Goal: Submit feedback/report problem: Submit feedback/report problem

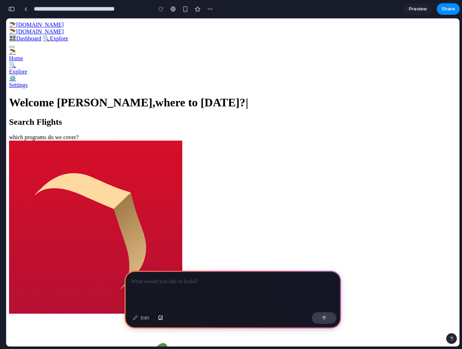
click at [388, 96] on div "Welcome [PERSON_NAME], where to [DATE]? |" at bounding box center [233, 102] width 448 height 13
click at [460, 100] on main "Edit Chat Preview" at bounding box center [233, 182] width 454 height 329
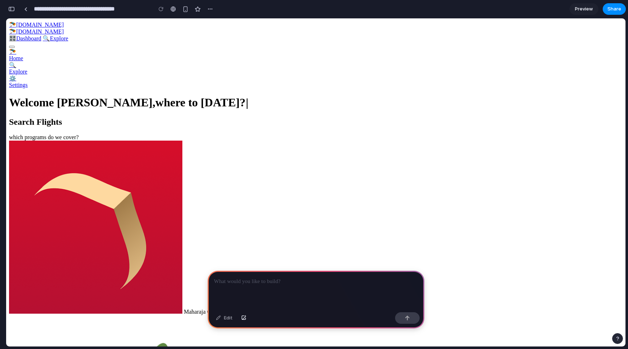
click at [284, 291] on div at bounding box center [316, 290] width 217 height 39
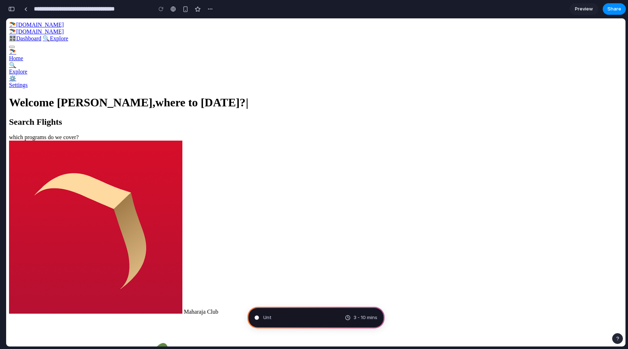
type input "**********"
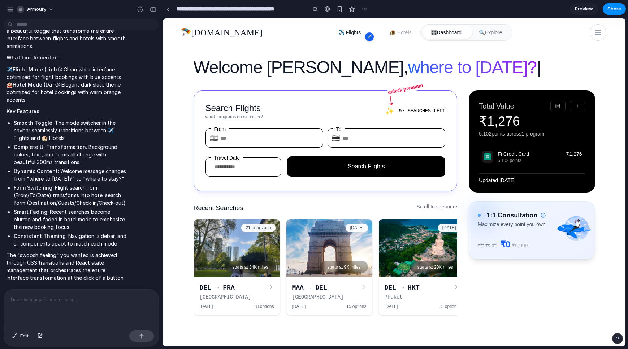
click at [390, 29] on span "🏨 Hotels" at bounding box center [401, 32] width 22 height 7
click at [365, 37] on div "✈️" at bounding box center [369, 36] width 9 height 9
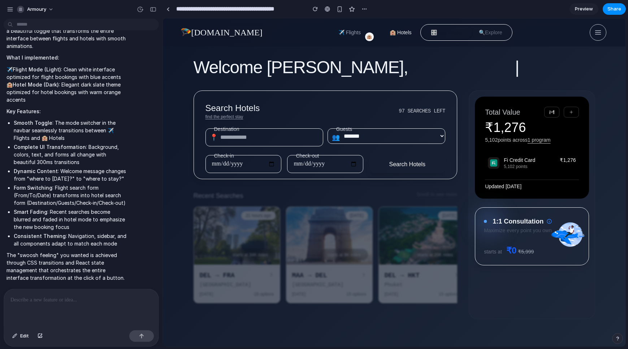
click at [365, 37] on div "🏨" at bounding box center [369, 36] width 9 height 9
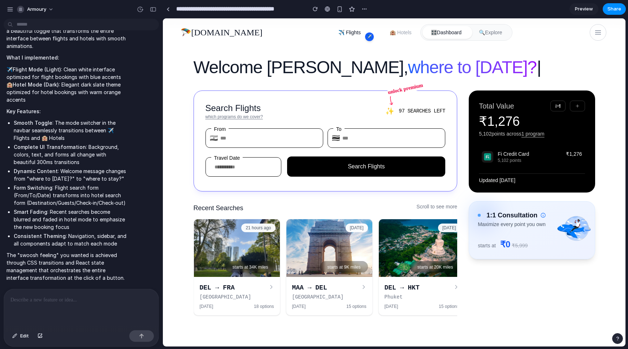
click at [365, 37] on div "✈️" at bounding box center [369, 36] width 9 height 9
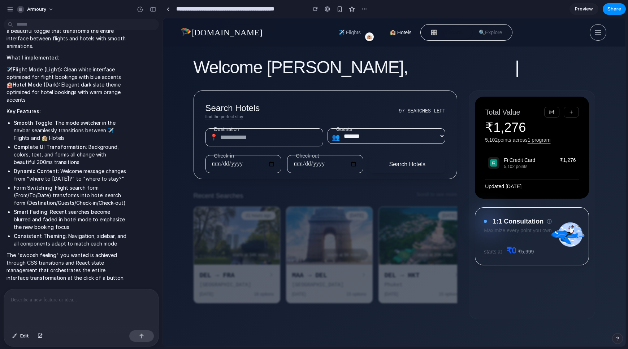
click at [365, 37] on div "🏨" at bounding box center [369, 36] width 9 height 9
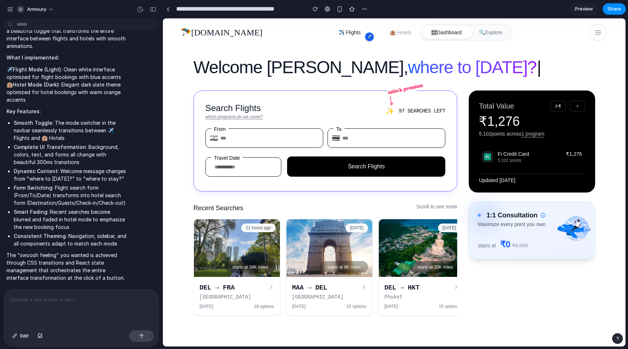
click at [365, 37] on div "✈️" at bounding box center [369, 36] width 9 height 9
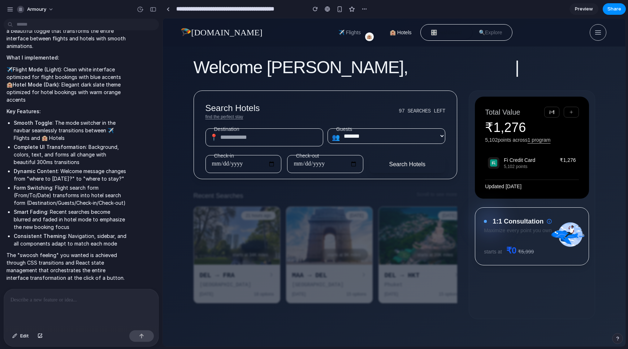
click at [365, 37] on div "🏨" at bounding box center [369, 36] width 9 height 9
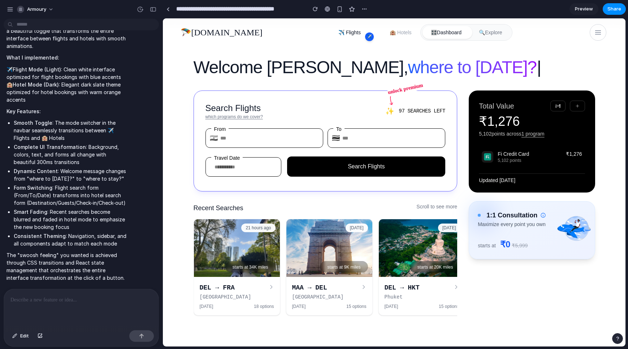
click at [365, 37] on div "✈️" at bounding box center [369, 36] width 9 height 9
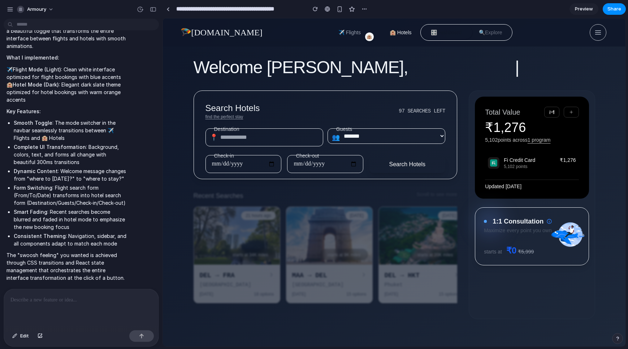
click at [365, 37] on div "🏨" at bounding box center [369, 36] width 9 height 9
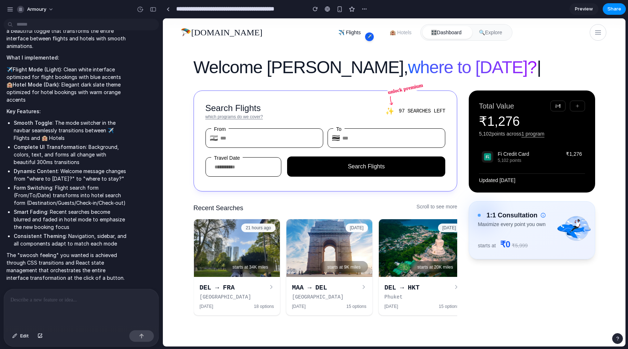
click at [365, 37] on div "✈️" at bounding box center [369, 36] width 9 height 9
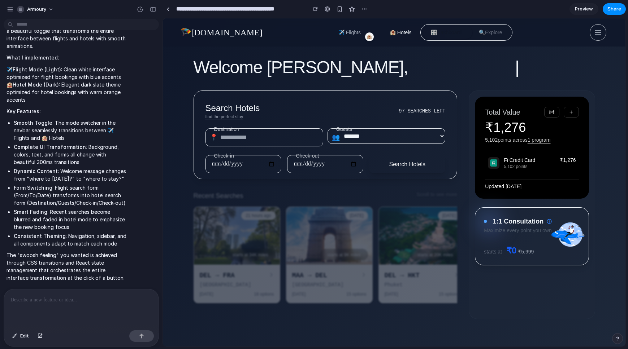
click at [365, 37] on div "🏨" at bounding box center [369, 36] width 9 height 9
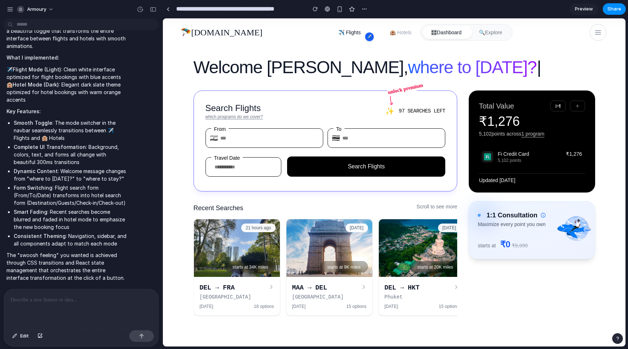
click at [22, 299] on p at bounding box center [81, 300] width 142 height 9
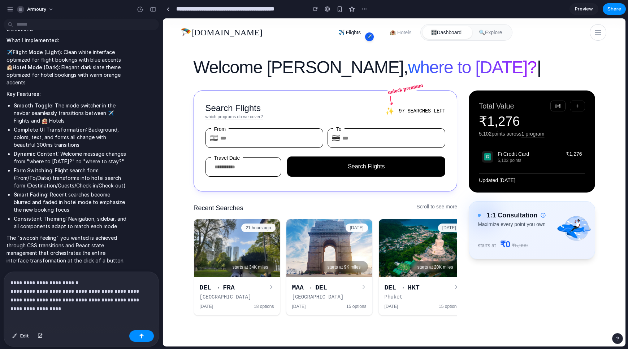
scroll to position [388, 0]
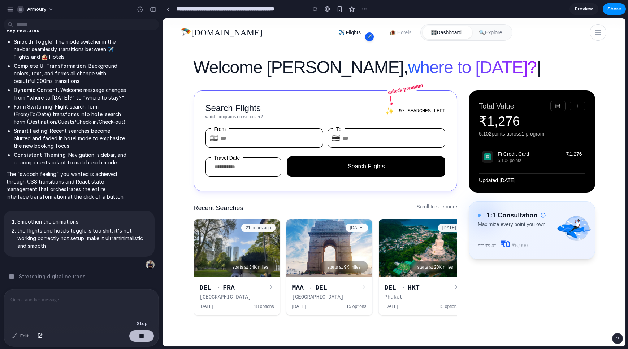
click at [135, 334] on button "button" at bounding box center [141, 337] width 25 height 12
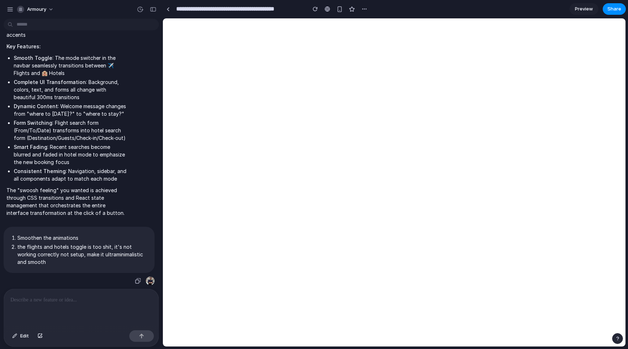
click at [134, 269] on div "Smoothen the animations the flights and hotels toggle is too shit, it's not wor…" at bounding box center [79, 250] width 151 height 46
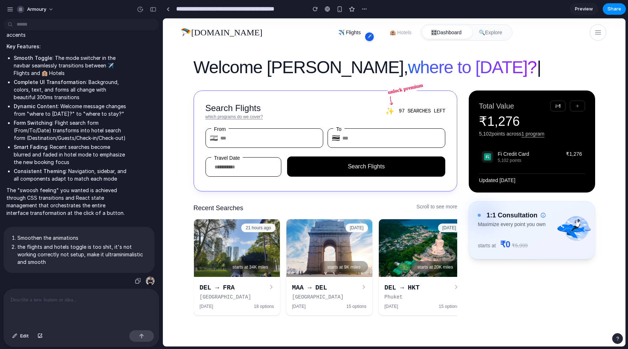
scroll to position [0, 0]
click at [134, 269] on div "Smoothen the animations the flights and hotels toggle is too shit, it's not wor…" at bounding box center [79, 250] width 151 height 46
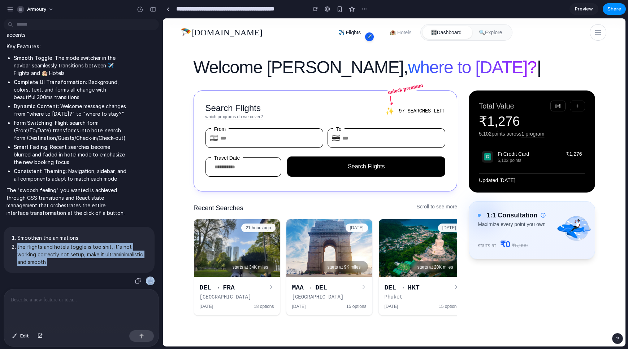
click at [134, 269] on div "Smoothen the animations the flights and hotels toggle is too shit, it's not wor…" at bounding box center [79, 250] width 151 height 46
copy div "the flights and hotels toggle is too shit, it's not working correctly not setup…"
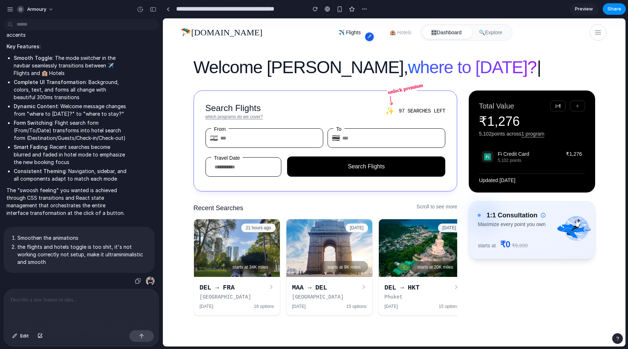
click at [91, 257] on li "the flights and hotels toggle is too shit, it's not working correctly not setup…" at bounding box center [82, 254] width 131 height 23
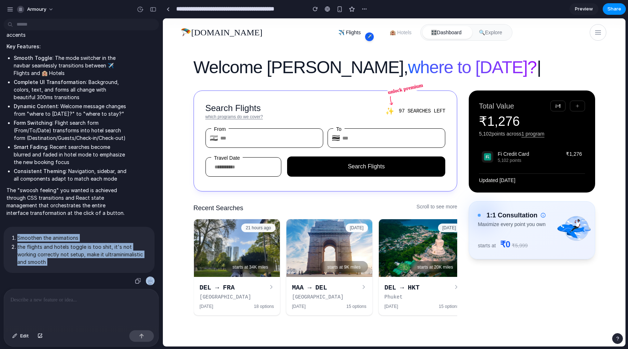
drag, startPoint x: 91, startPoint y: 257, endPoint x: 2, endPoint y: 233, distance: 92.4
click at [2, 233] on div "Smoothen the animations the flights and hotels toggle is too shit, it's not wor…" at bounding box center [79, 256] width 158 height 59
copy div "Smoothen the animations the flights and hotels toggle is too shit, it's not wor…"
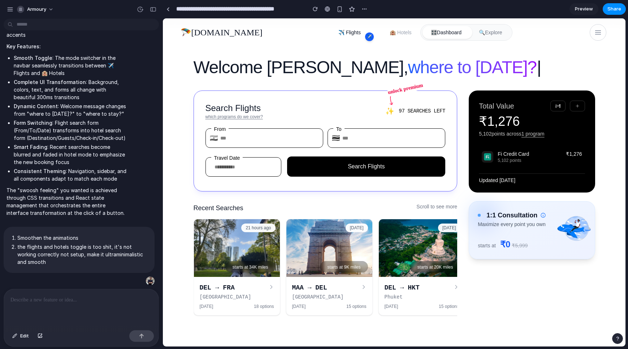
click at [26, 296] on p at bounding box center [79, 300] width 139 height 9
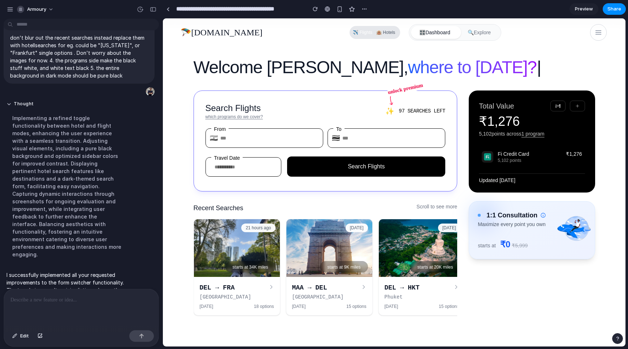
scroll to position [582, 0]
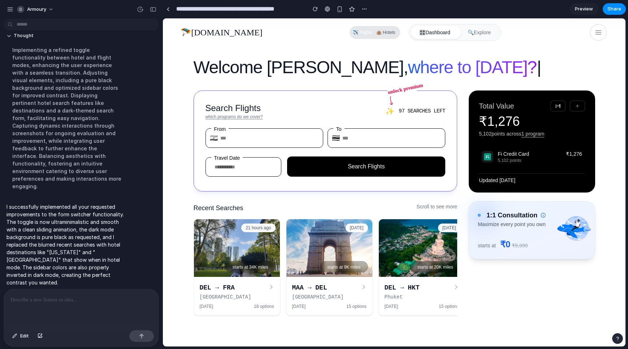
click at [374, 32] on div "🏨 Hotels" at bounding box center [385, 32] width 23 height 10
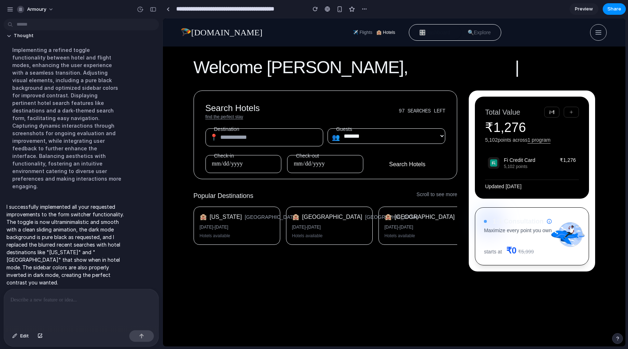
click at [374, 32] on div "🏨 Hotels" at bounding box center [385, 32] width 23 height 10
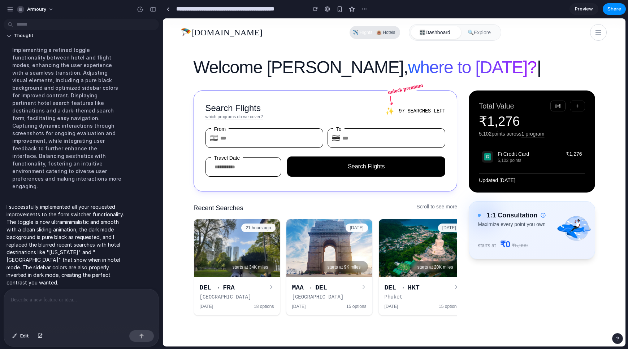
click at [374, 32] on div "🏨 Hotels" at bounding box center [385, 32] width 23 height 10
